Goal: Task Accomplishment & Management: Manage account settings

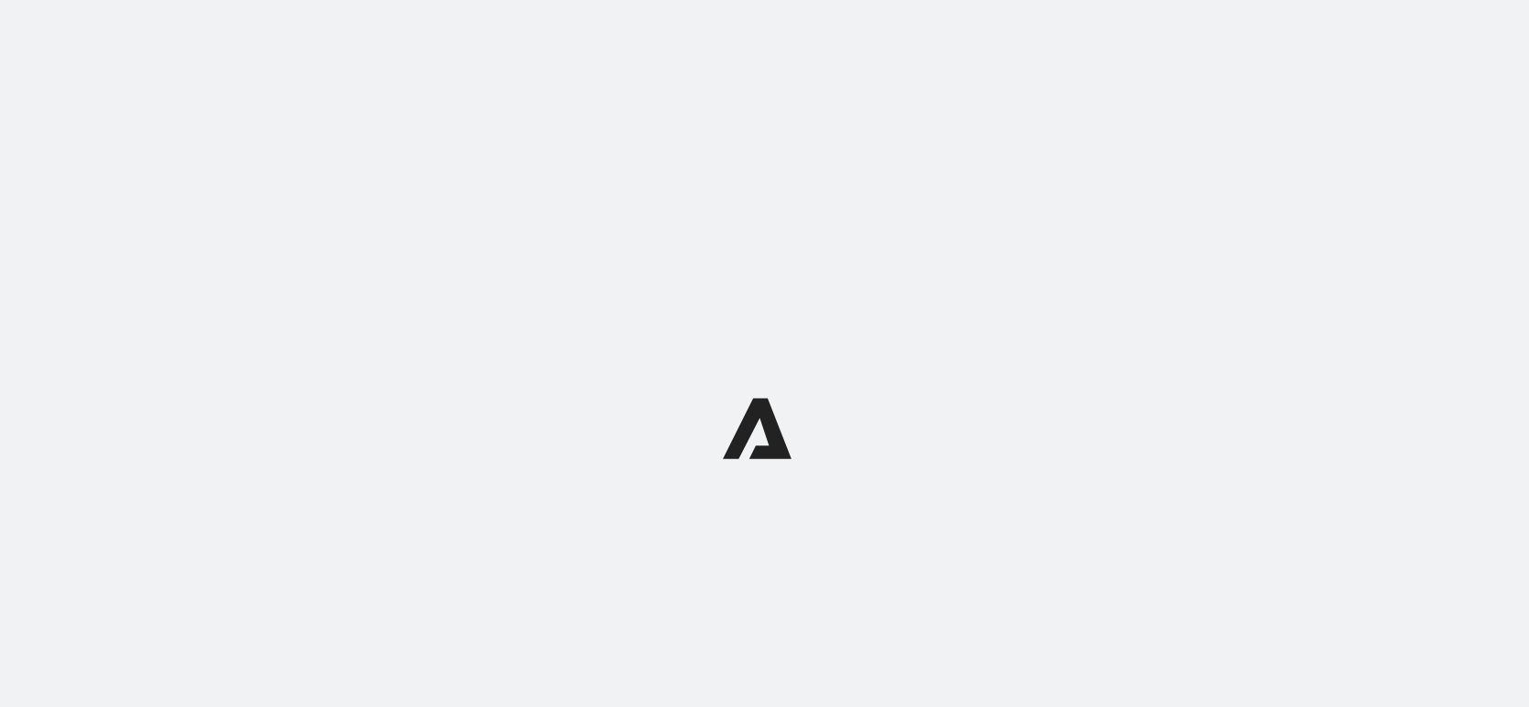
select select "subscriptionMessage"
select select "5"
select select "15"
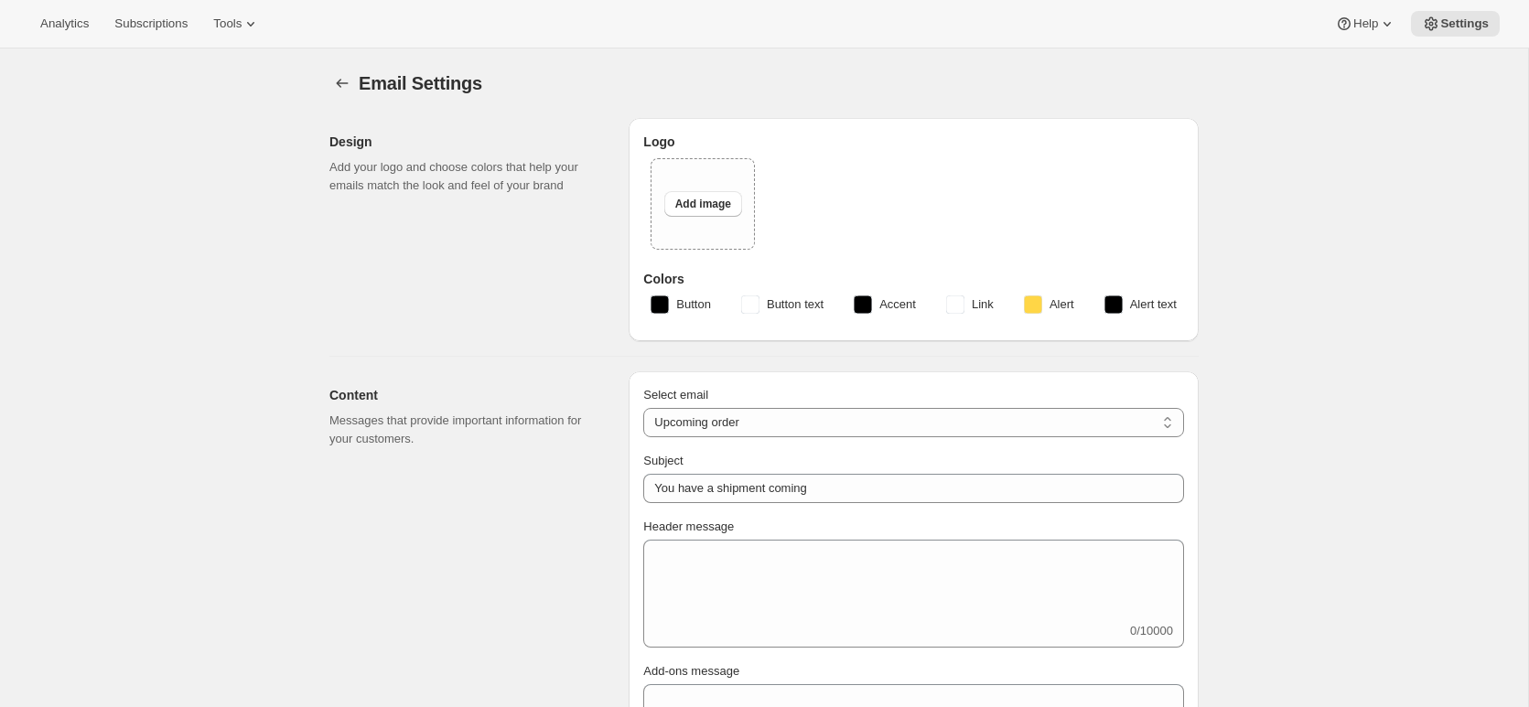
type input "Silver Oak Cellars"
checkbox input "false"
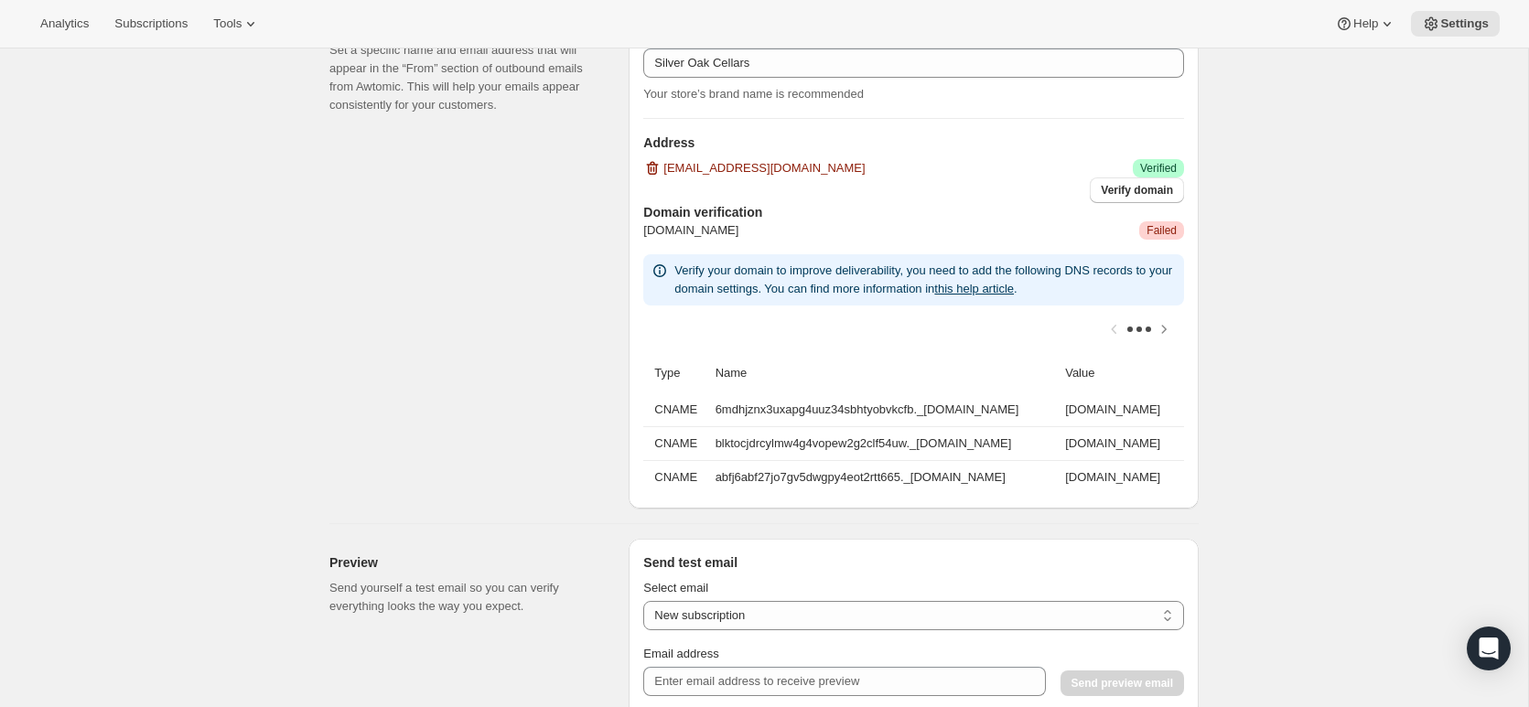
scroll to position [1166, 0]
click at [1147, 227] on span "Failed" at bounding box center [1161, 228] width 30 height 15
click at [1167, 334] on icon "Scroll table right one column" at bounding box center [1164, 327] width 18 height 18
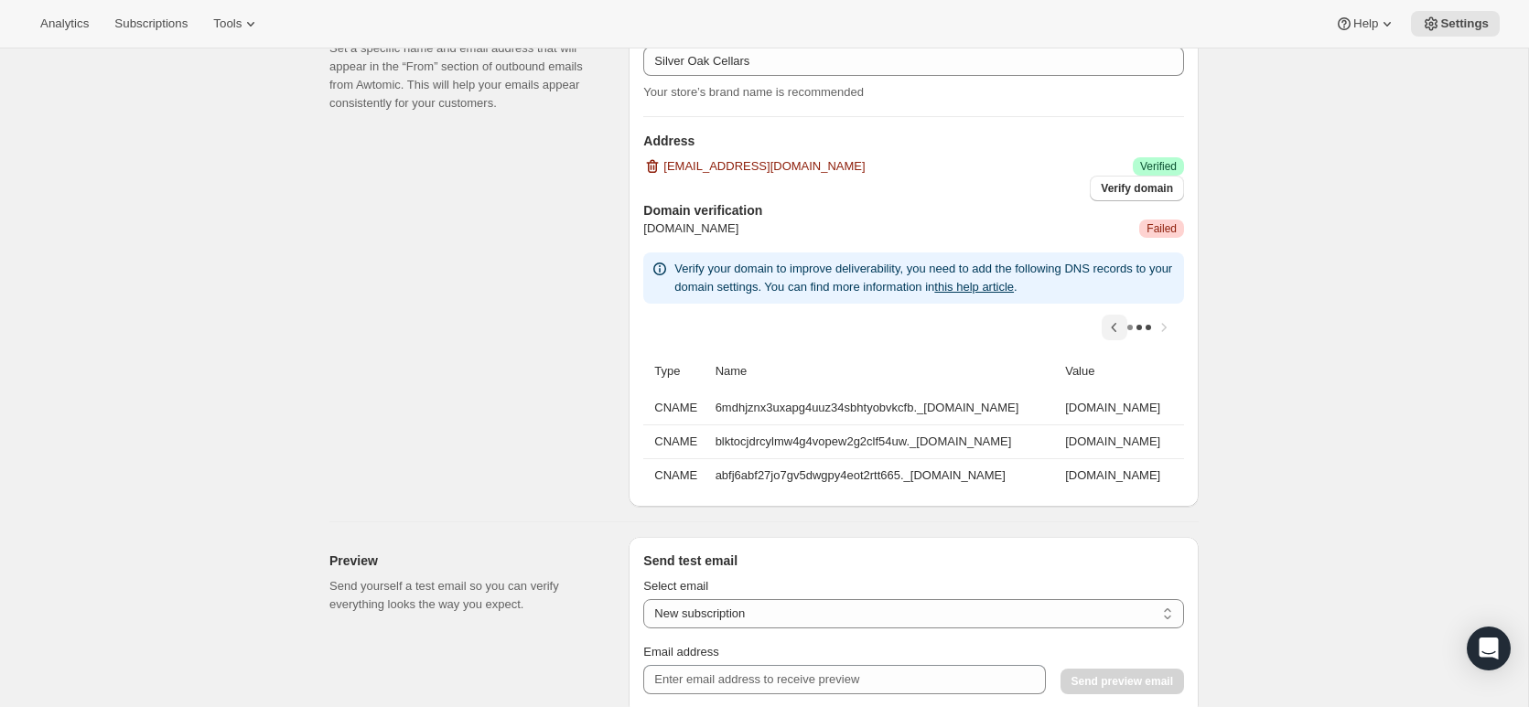
click at [1111, 327] on icon "Scroll table left one column" at bounding box center [1114, 327] width 18 height 18
click at [1111, 326] on div at bounding box center [913, 328] width 541 height 48
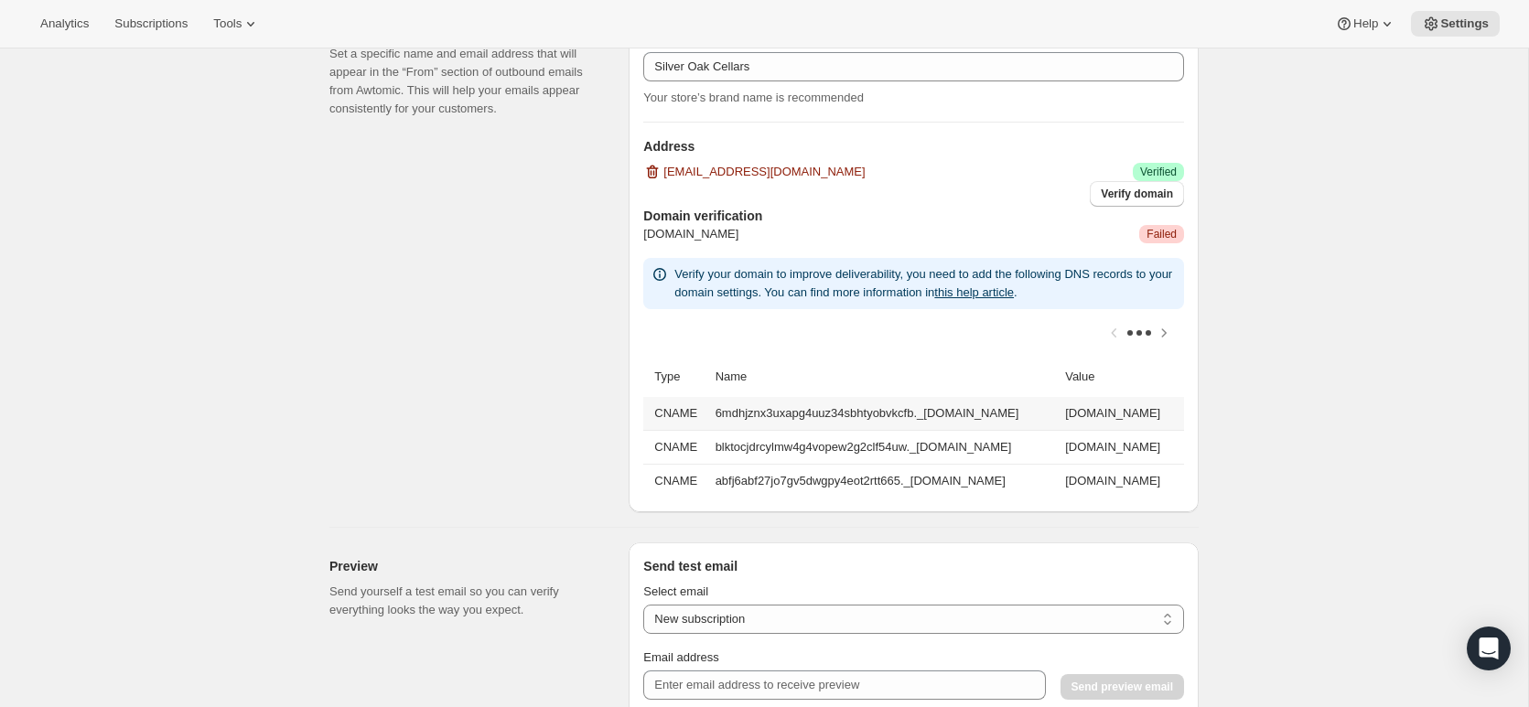
click at [866, 410] on td "6mdhjznx3uxapg4uuz34sbhtyobvkcfb._[DOMAIN_NAME]" at bounding box center [885, 413] width 350 height 33
drag, startPoint x: 866, startPoint y: 410, endPoint x: 876, endPoint y: 411, distance: 10.1
click at [867, 411] on td "6mdhjznx3uxapg4uuz34sbhtyobvkcfb._[DOMAIN_NAME]" at bounding box center [885, 413] width 350 height 33
drag, startPoint x: 1072, startPoint y: 414, endPoint x: 724, endPoint y: 408, distance: 348.7
click at [701, 407] on tr "CNAME 6mdhjznx3uxapg4uuz34sbhtyobvkcfb._[DOMAIN_NAME] [DOMAIN_NAME]" at bounding box center [913, 413] width 541 height 33
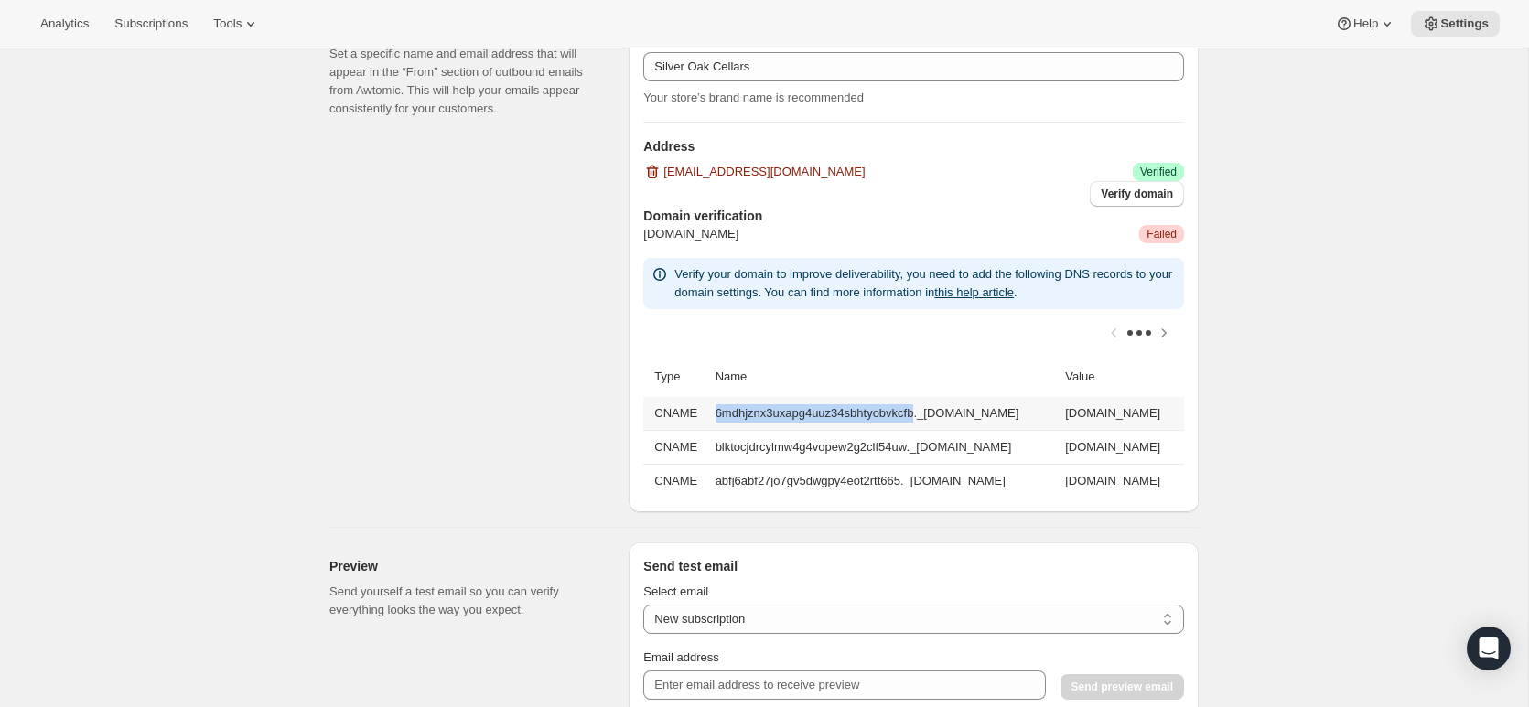
copy tr "6mdhjznx3uxapg4uuz34sbhtyobvkcfb._[DOMAIN_NAME]"
click at [1121, 414] on td "[DOMAIN_NAME]" at bounding box center [1122, 413] width 124 height 33
drag, startPoint x: 1171, startPoint y: 414, endPoint x: 851, endPoint y: 413, distance: 320.3
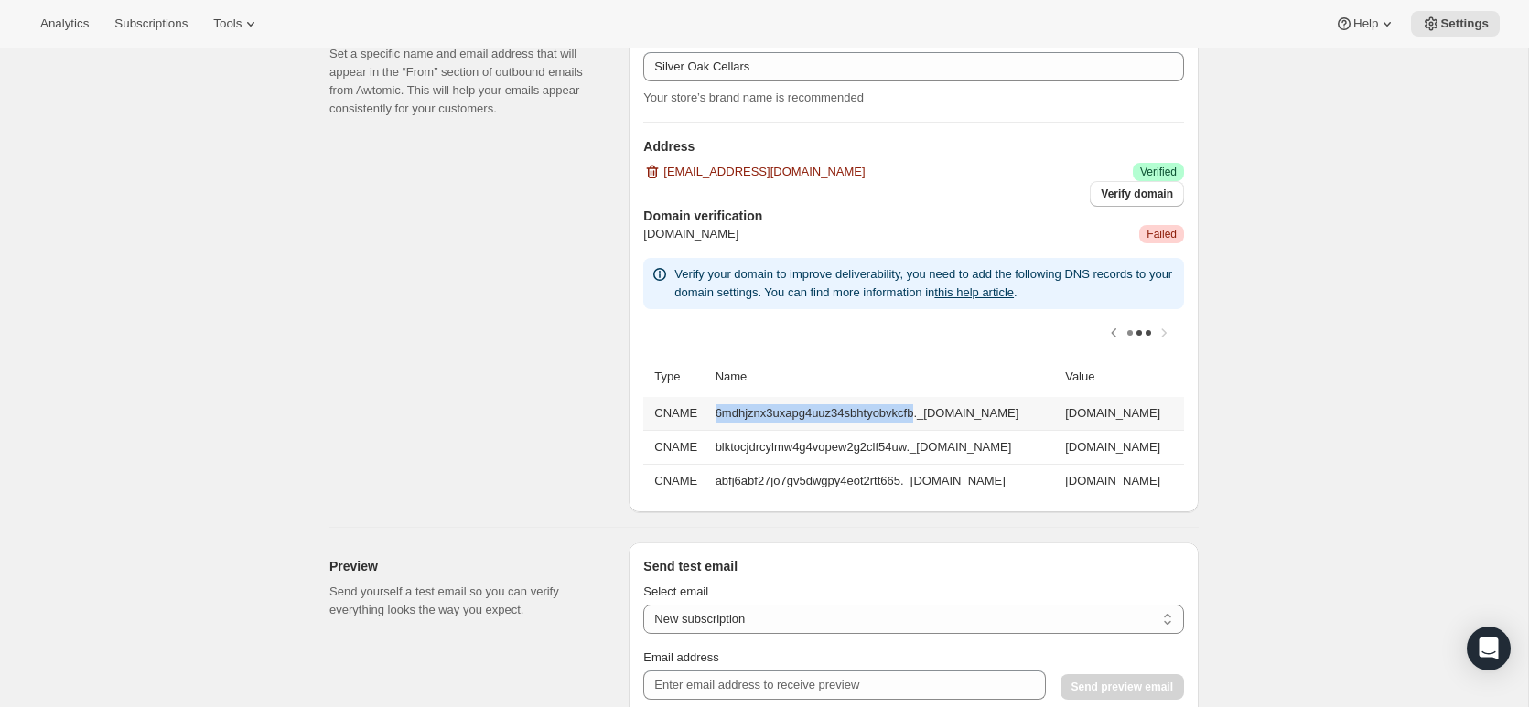
click at [1060, 413] on td "[DOMAIN_NAME]" at bounding box center [1122, 413] width 124 height 33
copy td "[DOMAIN_NAME]"
drag, startPoint x: 1048, startPoint y: 447, endPoint x: 726, endPoint y: 447, distance: 322.1
click at [710, 450] on td "blktocjdrcylmw4g4vopew2g2clf54uw._[DOMAIN_NAME]" at bounding box center [885, 447] width 350 height 34
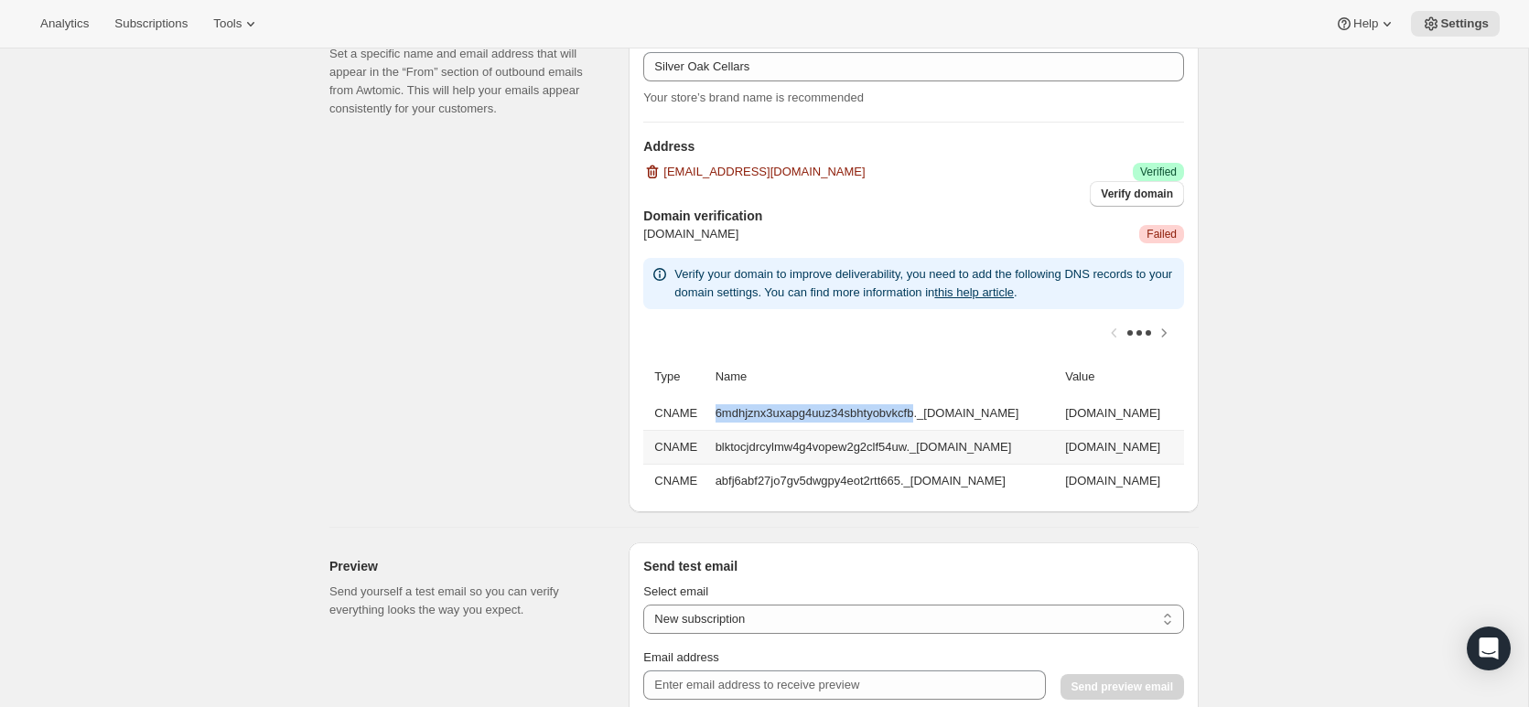
copy td "blktocjdrcylmw4g4vopew2g2clf54uw._[DOMAIN_NAME]"
click at [1168, 448] on td "[DOMAIN_NAME]" at bounding box center [1122, 447] width 124 height 34
drag, startPoint x: 1168, startPoint y: 447, endPoint x: 832, endPoint y: 447, distance: 336.7
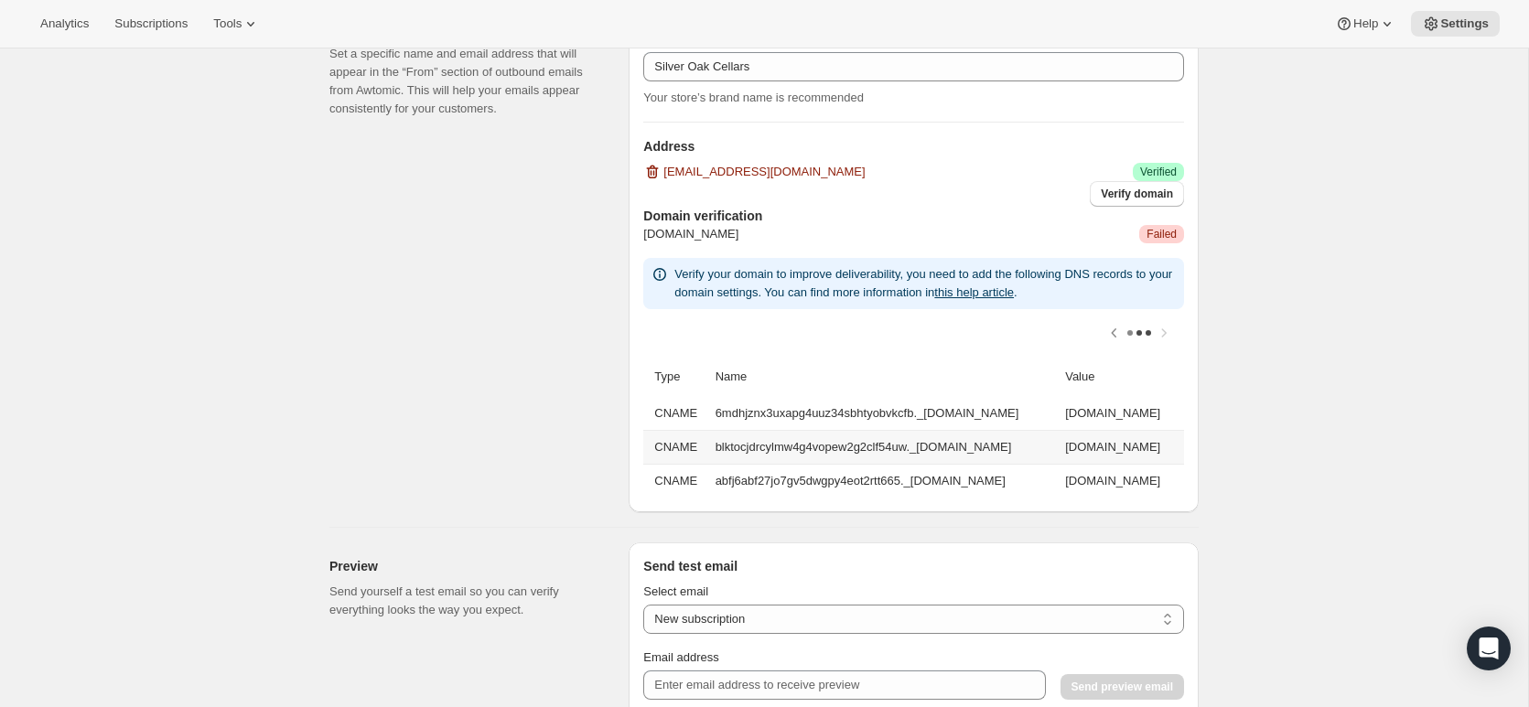
click at [1060, 447] on td "[DOMAIN_NAME]" at bounding box center [1122, 447] width 124 height 34
copy td "[DOMAIN_NAME]"
click at [1044, 478] on td "abfj6abf27jo7gv5dwgpy4eot2rtt665._[DOMAIN_NAME]" at bounding box center [885, 481] width 350 height 34
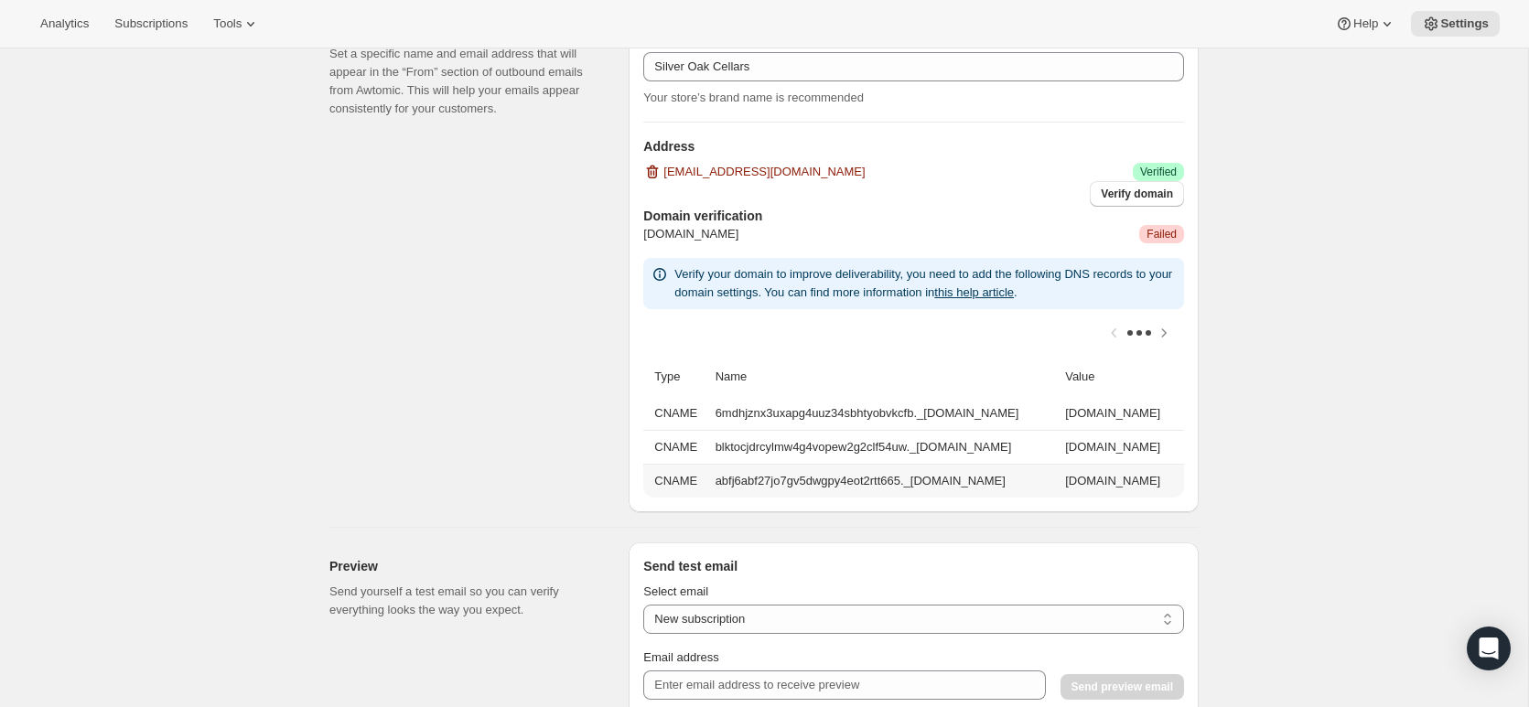
click at [1060, 478] on td "abfj6abf27jo7gv5dwgpy4eot2rtt665._[DOMAIN_NAME]" at bounding box center [885, 481] width 350 height 34
drag, startPoint x: 979, startPoint y: 475, endPoint x: 699, endPoint y: 479, distance: 280.0
click at [697, 479] on tr "CNAME abfj6abf27jo7gv5dwgpy4eot2rtt665._[DOMAIN_NAME] [DOMAIN_NAME]" at bounding box center [913, 481] width 541 height 34
copy tr "abfj6abf27jo7gv5dwgpy4eot2rtt665._[DOMAIN_NAME]"
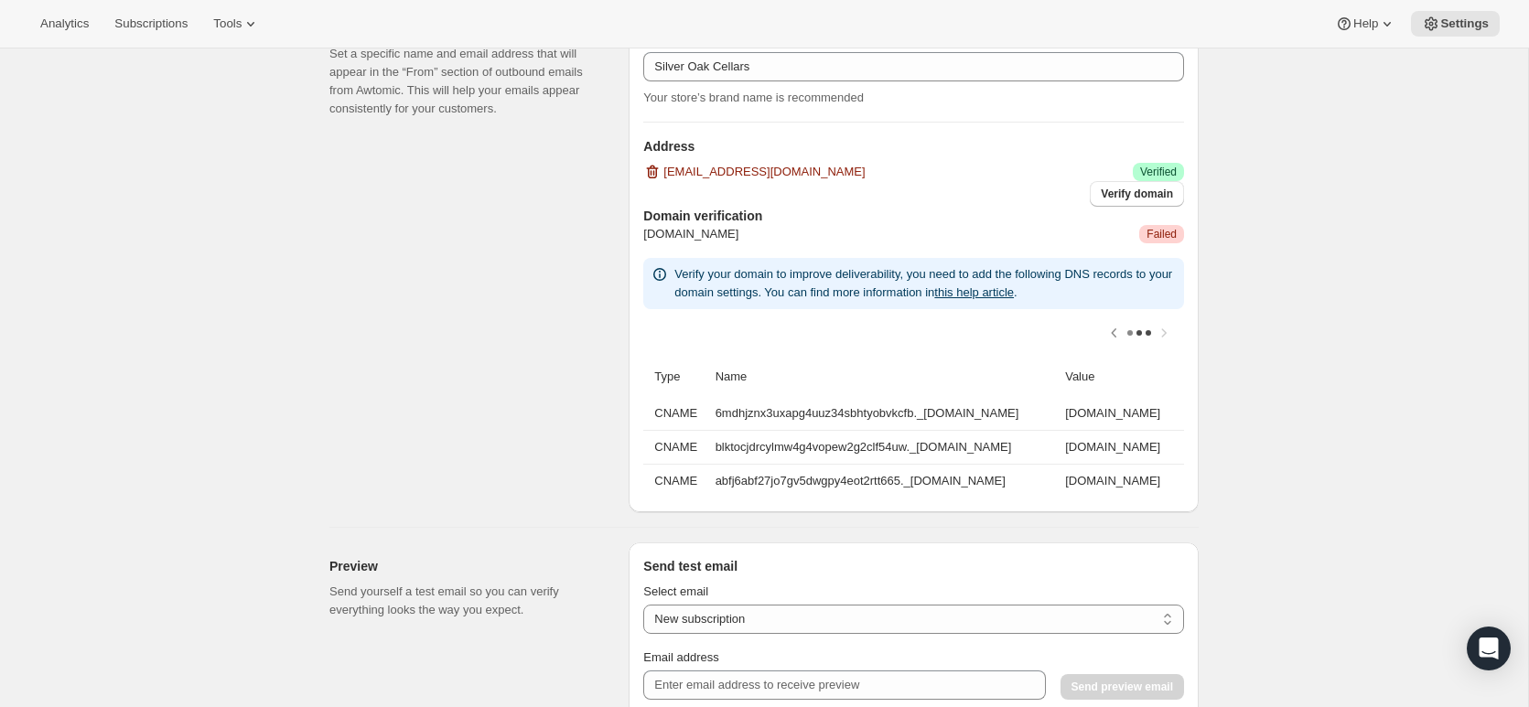
click at [1168, 476] on td "[DOMAIN_NAME]" at bounding box center [1122, 481] width 124 height 34
click at [1168, 477] on td "[DOMAIN_NAME]" at bounding box center [1122, 481] width 124 height 34
drag, startPoint x: 1142, startPoint y: 483, endPoint x: 845, endPoint y: 481, distance: 297.4
click at [825, 481] on tr "CNAME abfj6abf27jo7gv5dwgpy4eot2rtt665._[DOMAIN_NAME] [DOMAIN_NAME]" at bounding box center [913, 481] width 541 height 34
copy tr "[DOMAIN_NAME]"
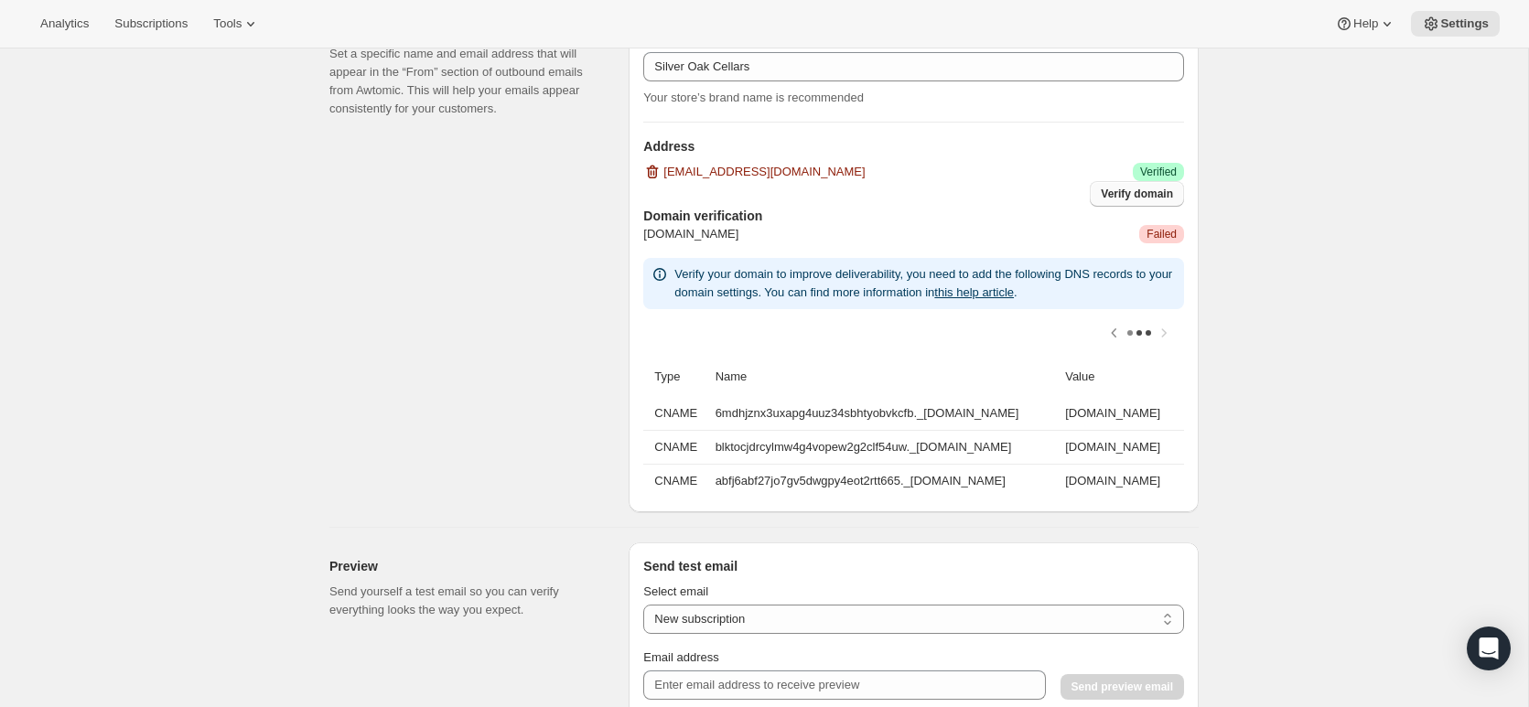
click at [1141, 197] on span "Verify domain" at bounding box center [1137, 194] width 72 height 15
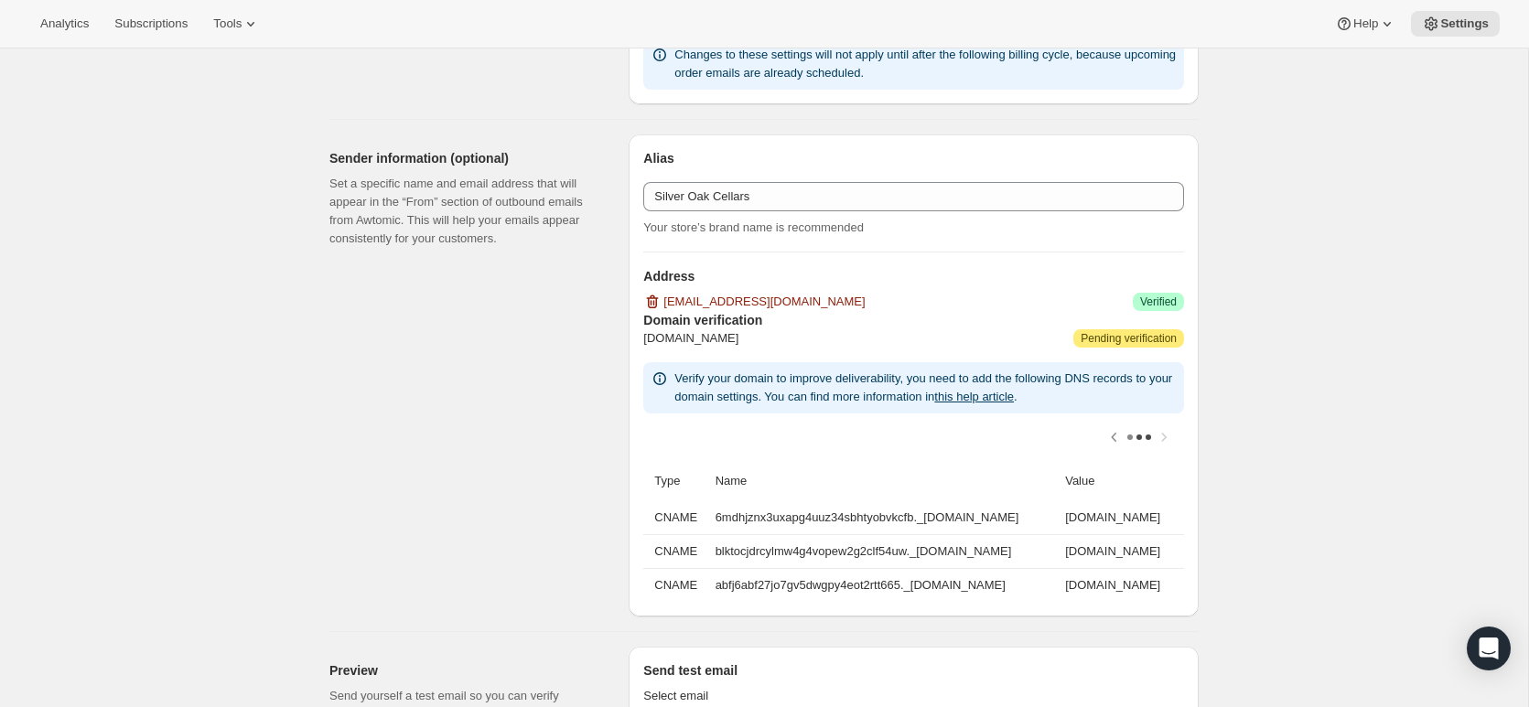
scroll to position [1028, 0]
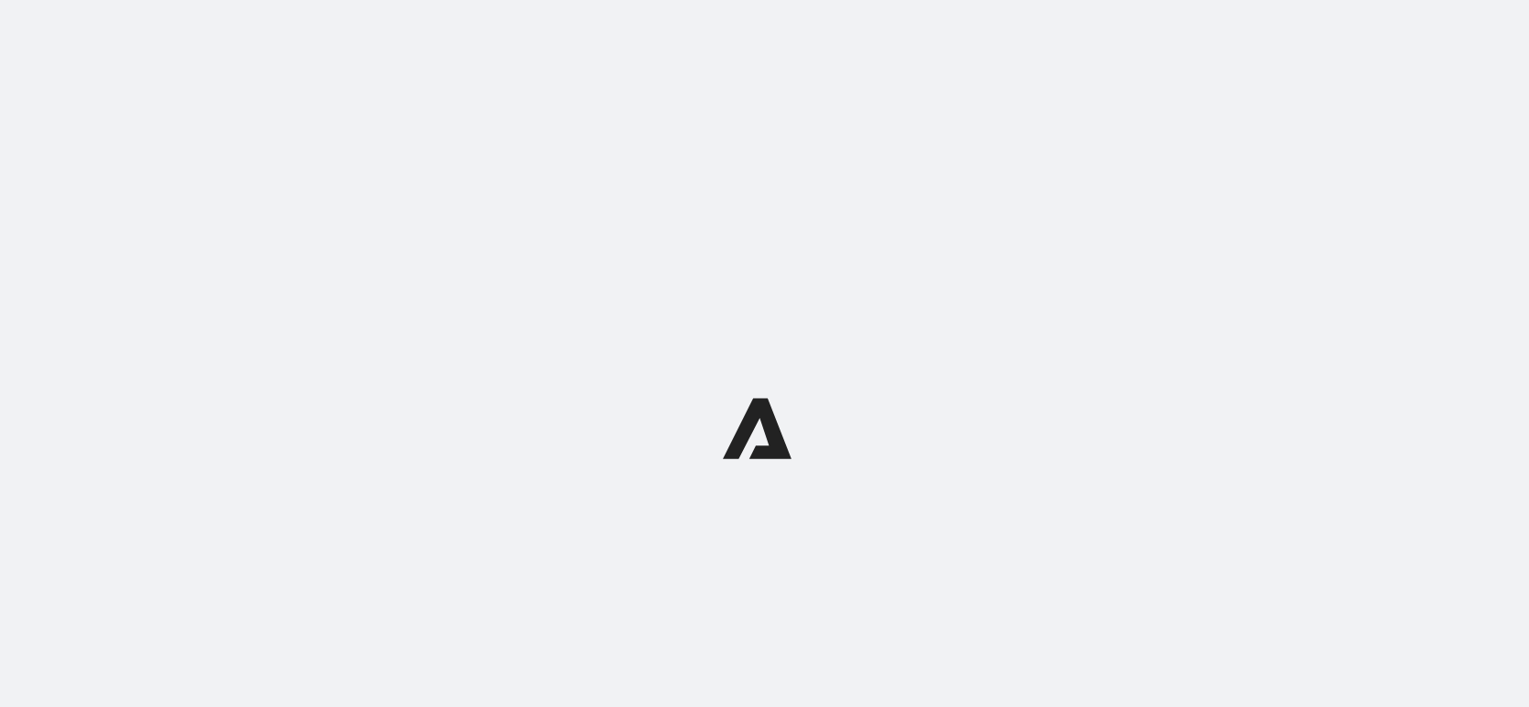
select select "subscriptionMessage"
select select "5"
select select "15"
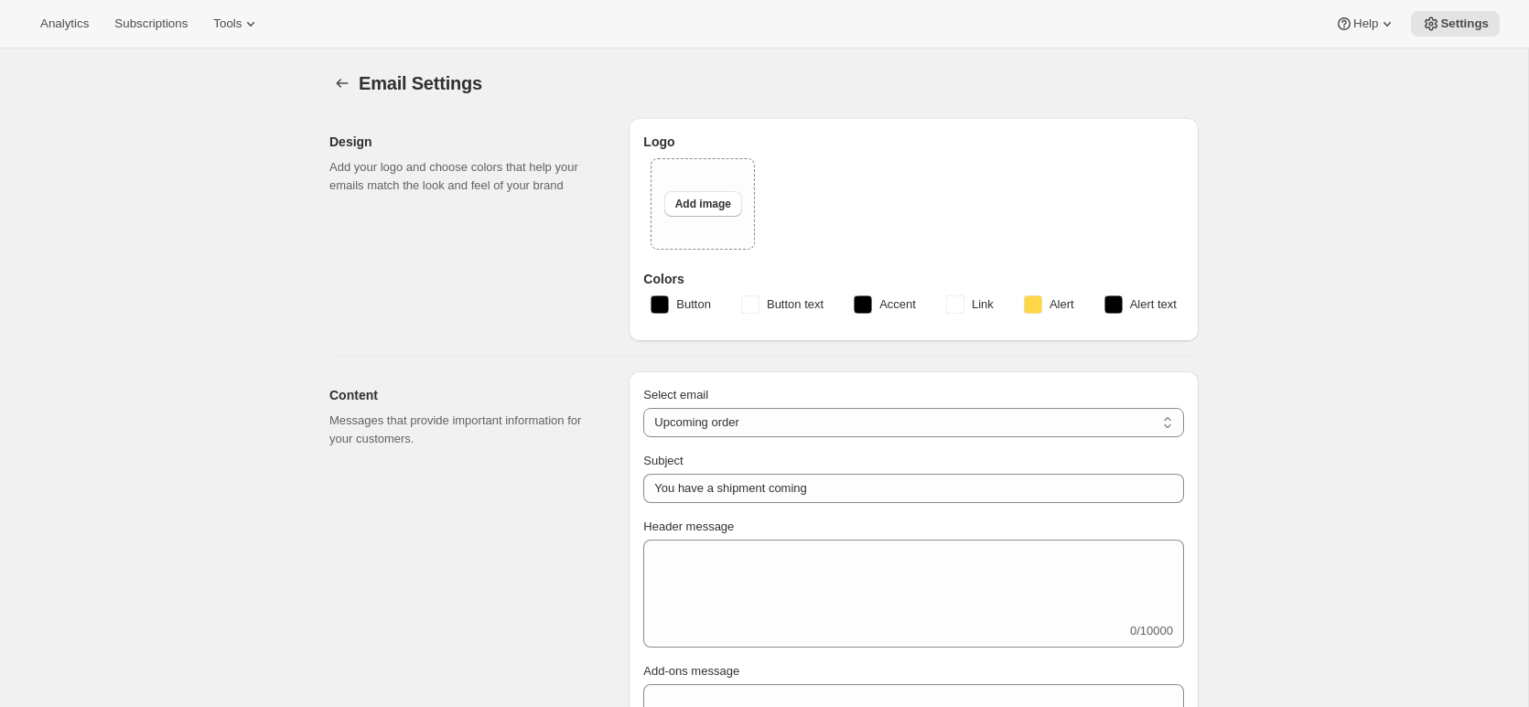
type input "Silver Oak Cellars"
checkbox input "false"
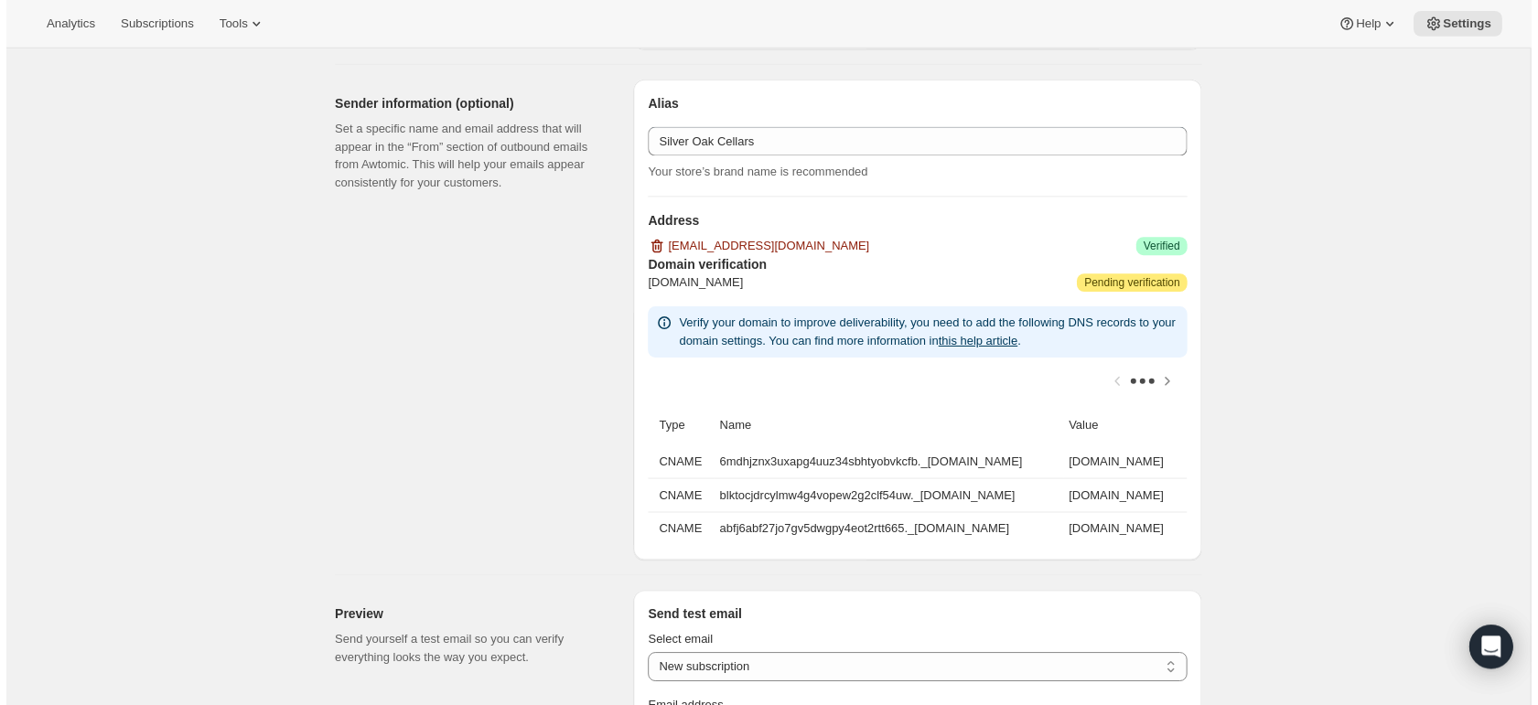
scroll to position [1097, 0]
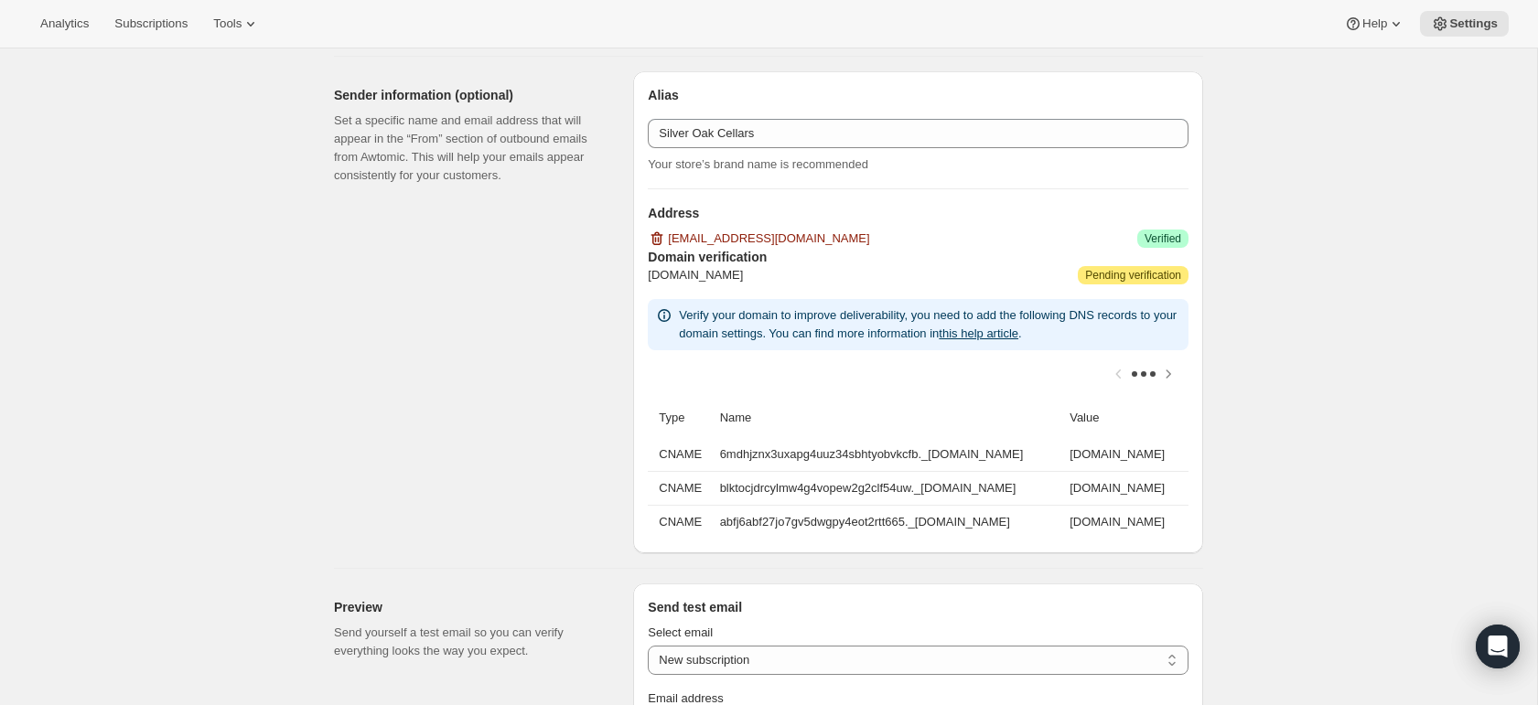
click at [1054, 249] on h3 "Domain verification" at bounding box center [918, 257] width 541 height 18
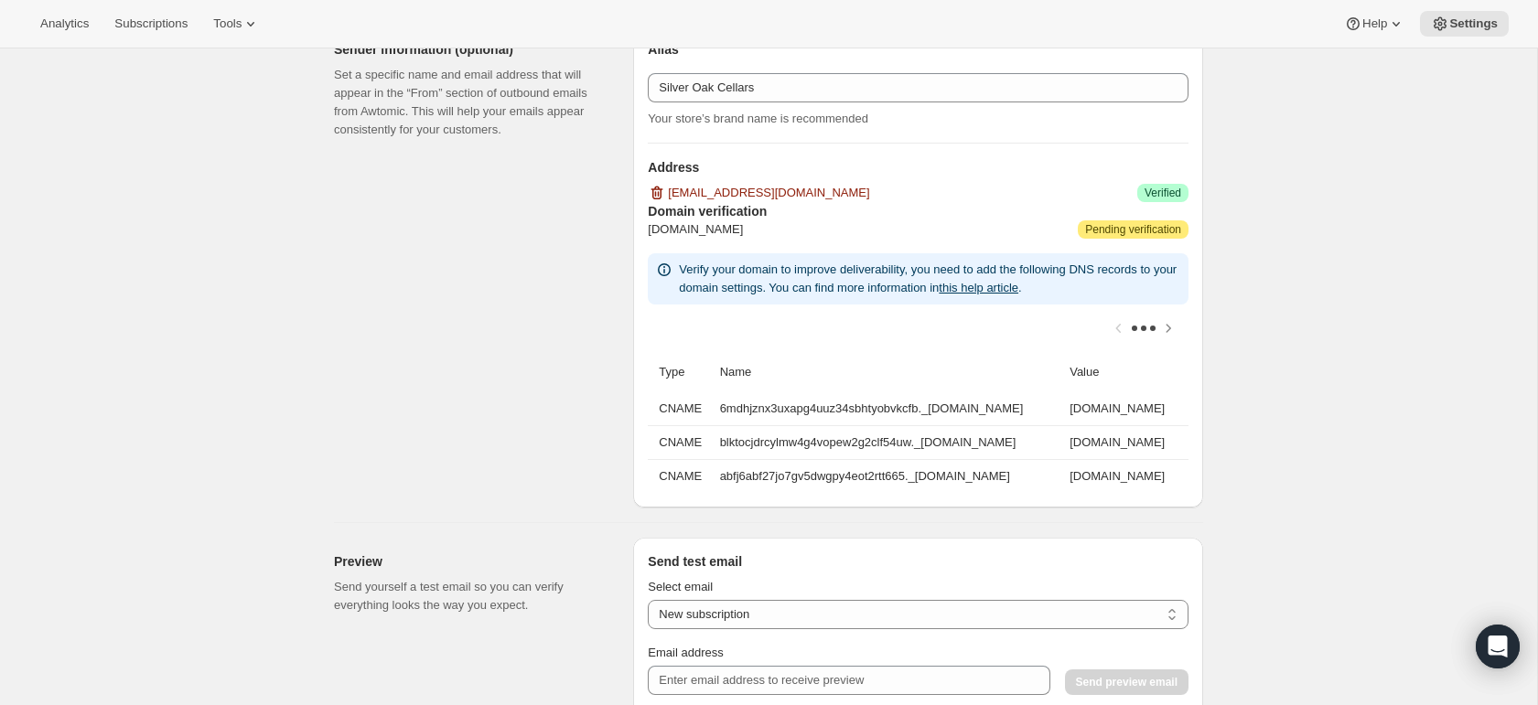
scroll to position [1141, 0]
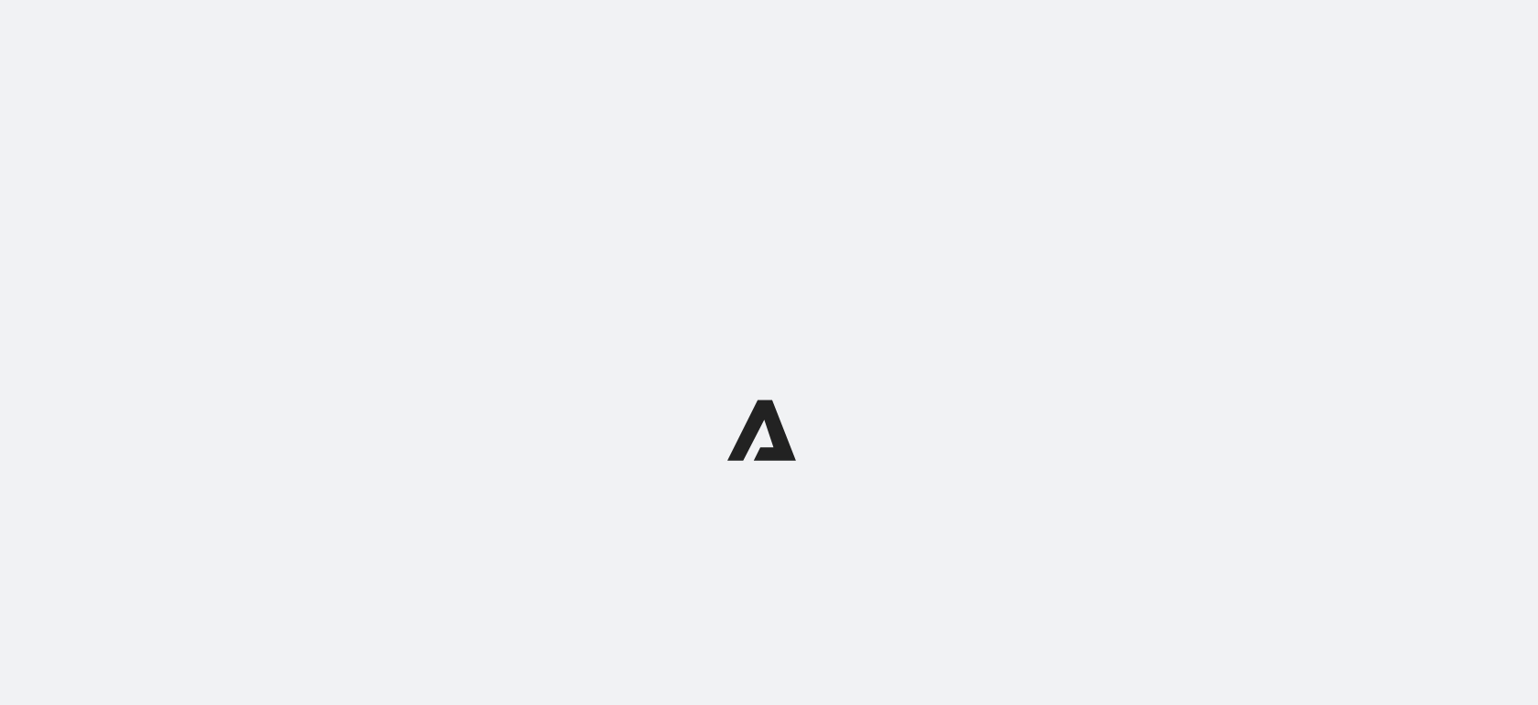
select select "subscriptionMessage"
select select "5"
select select "15"
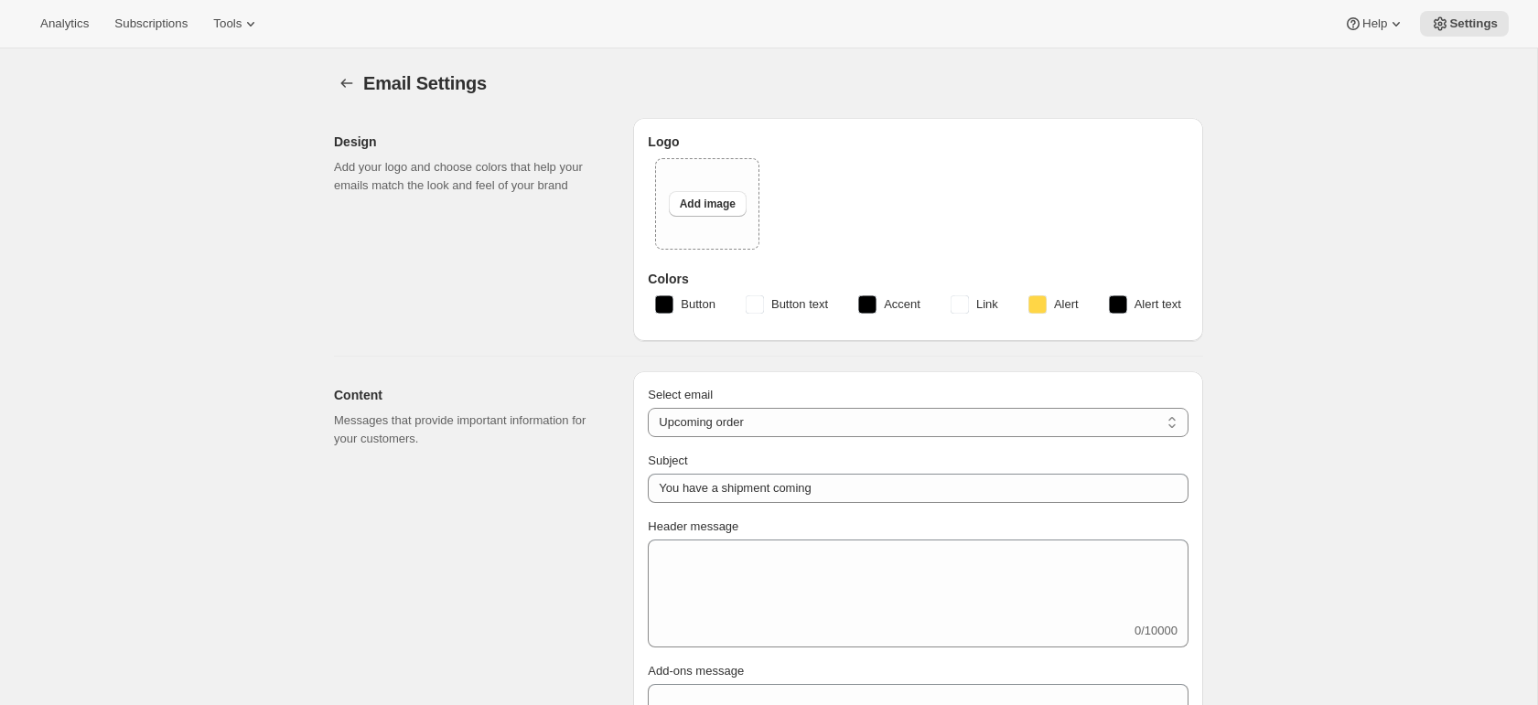
type input "Silver Oak Cellars"
checkbox input "false"
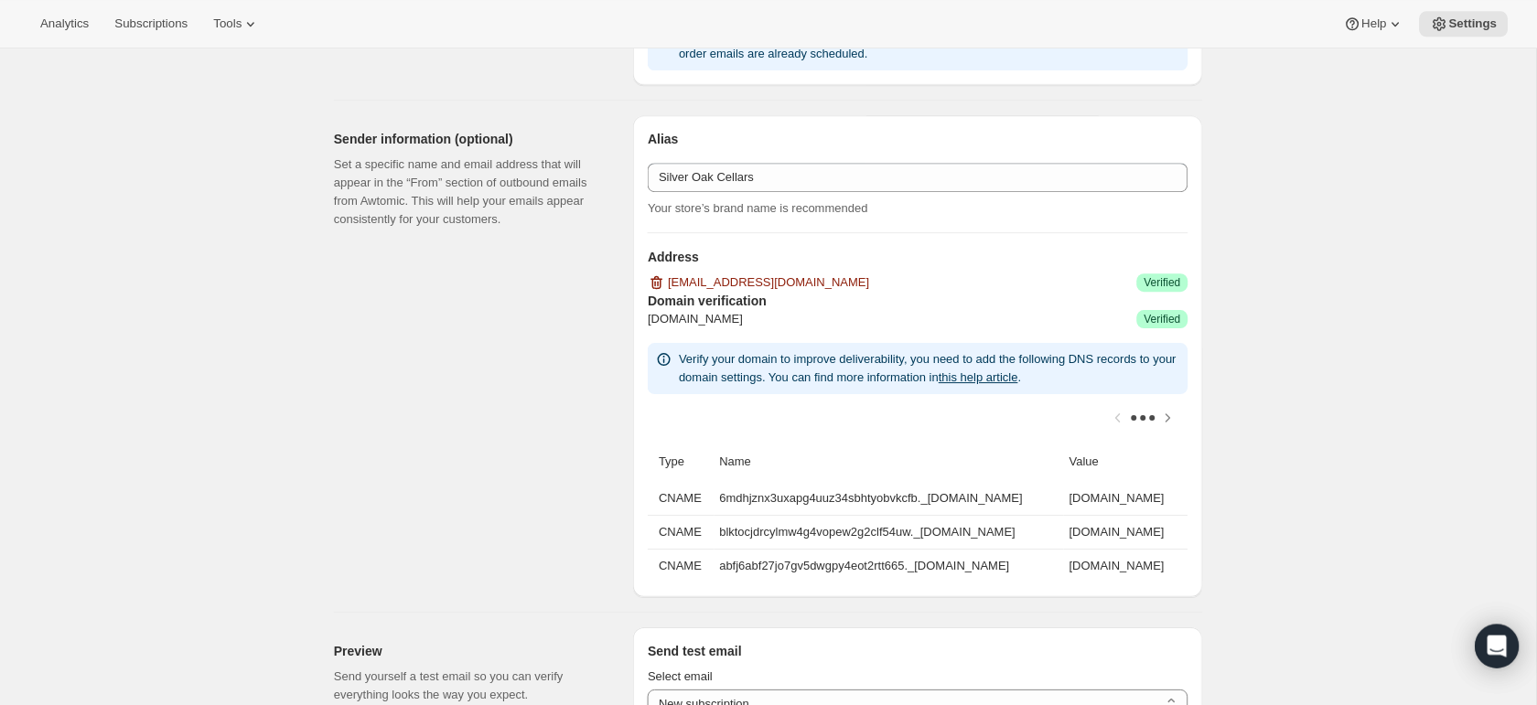
scroll to position [1047, 0]
